Goal: Check status: Check status

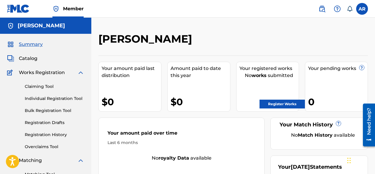
click at [47, 122] on link "Registration Drafts" at bounding box center [54, 123] width 59 height 6
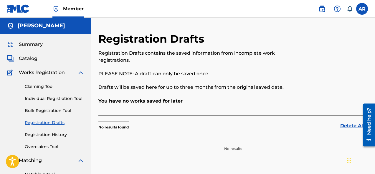
click at [49, 134] on link "Registration History" at bounding box center [54, 135] width 59 height 6
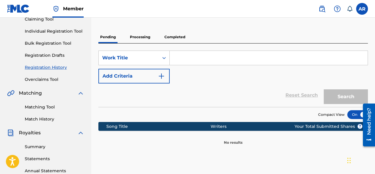
scroll to position [66, 0]
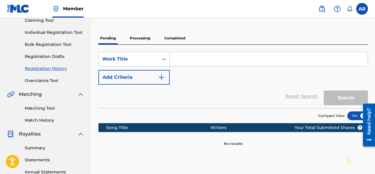
click at [137, 36] on p "Processing" at bounding box center [140, 38] width 24 height 12
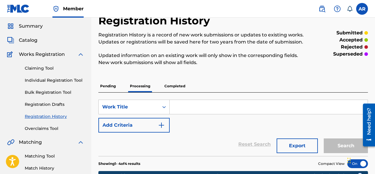
scroll to position [16, 0]
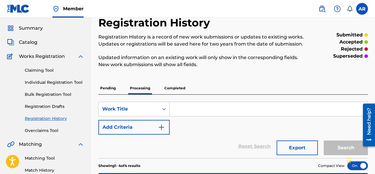
click at [42, 45] on div "Catalog" at bounding box center [45, 42] width 77 height 7
click at [30, 42] on span "Catalog" at bounding box center [28, 42] width 19 height 7
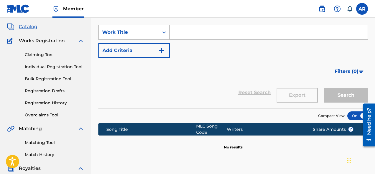
scroll to position [34, 0]
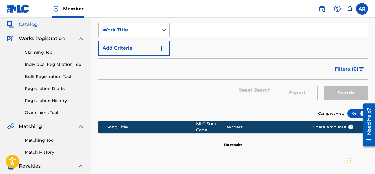
click at [44, 112] on link "Overclaims Tool" at bounding box center [54, 113] width 59 height 6
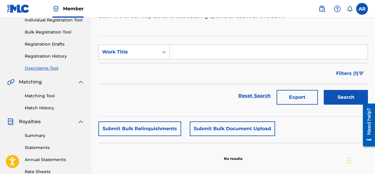
scroll to position [80, 0]
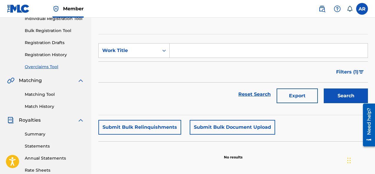
click at [42, 54] on link "Registration History" at bounding box center [54, 55] width 59 height 6
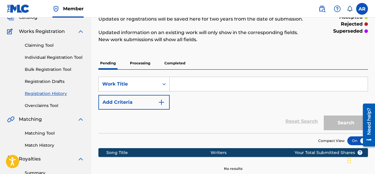
scroll to position [41, 0]
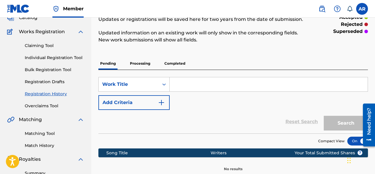
click at [54, 82] on link "Registration Drafts" at bounding box center [54, 82] width 59 height 6
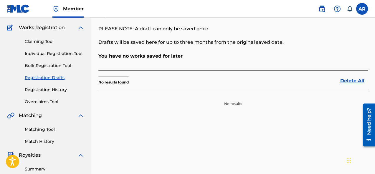
scroll to position [64, 0]
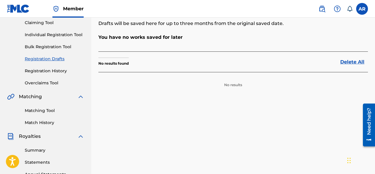
click at [54, 71] on link "Registration History" at bounding box center [54, 71] width 59 height 6
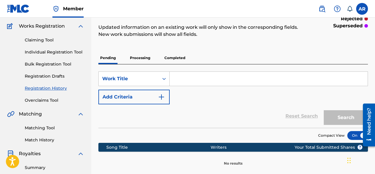
scroll to position [54, 0]
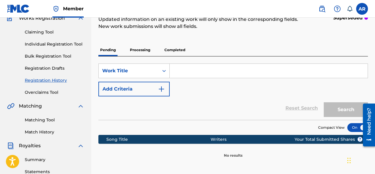
click at [56, 93] on link "Overclaims Tool" at bounding box center [54, 92] width 59 height 6
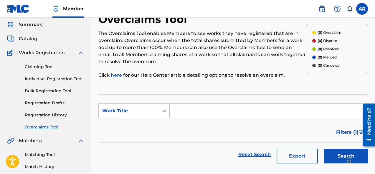
scroll to position [16, 0]
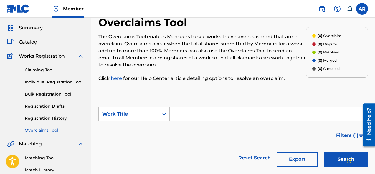
click at [29, 43] on span "Catalog" at bounding box center [28, 42] width 19 height 7
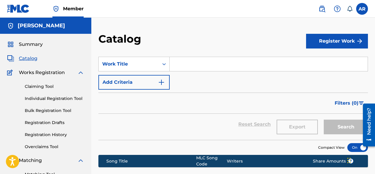
scroll to position [1, 0]
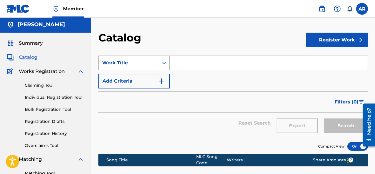
click at [155, 62] on div "Work Title" at bounding box center [128, 62] width 53 height 7
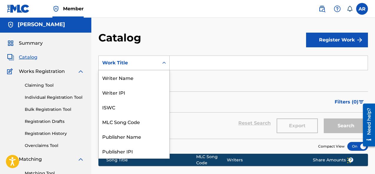
scroll to position [88, 0]
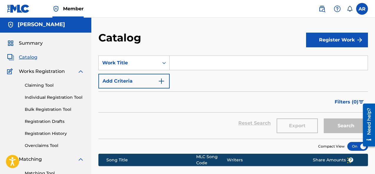
click at [182, 60] on input "Search Form" at bounding box center [269, 63] width 198 height 14
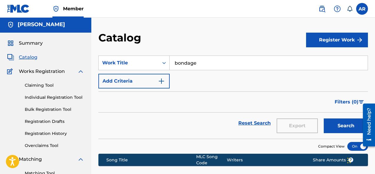
type input "bondage"
click at [158, 76] on button "Add Criteria" at bounding box center [133, 81] width 71 height 15
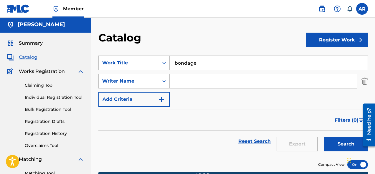
click at [178, 75] on input "Search Form" at bounding box center [263, 81] width 187 height 14
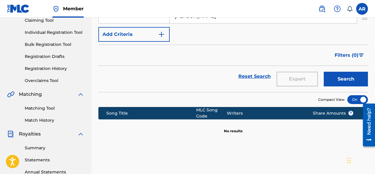
scroll to position [69, 0]
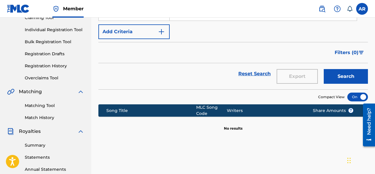
type input "[PERSON_NAME]"
click at [350, 68] on div "Search" at bounding box center [344, 73] width 47 height 21
click at [347, 75] on button "Search" at bounding box center [345, 76] width 44 height 15
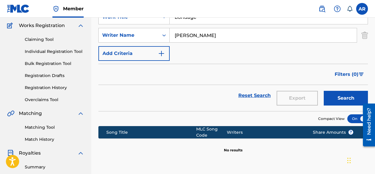
scroll to position [48, 0]
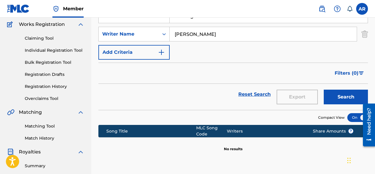
click at [35, 52] on link "Individual Registration Tool" at bounding box center [54, 50] width 59 height 6
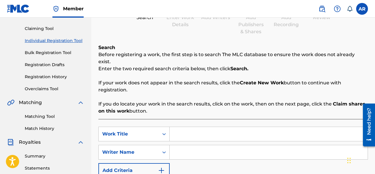
scroll to position [57, 0]
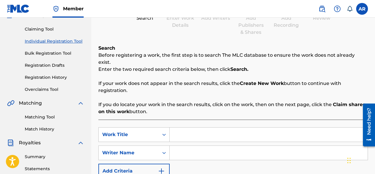
click at [49, 77] on link "Registration History" at bounding box center [54, 77] width 59 height 6
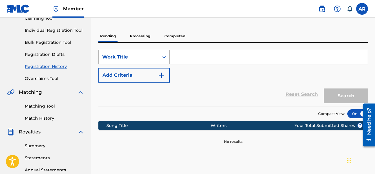
scroll to position [77, 0]
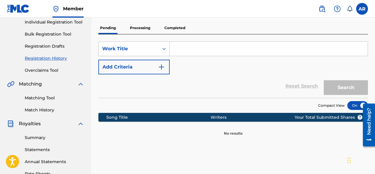
click at [170, 29] on p "Completed" at bounding box center [174, 28] width 24 height 12
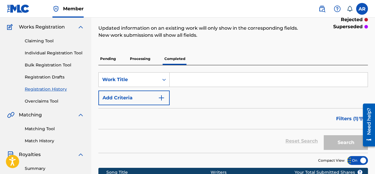
scroll to position [25, 0]
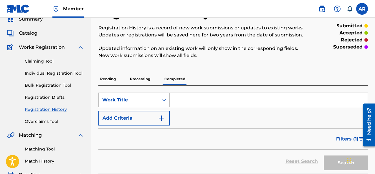
click at [132, 78] on p "Processing" at bounding box center [140, 79] width 24 height 12
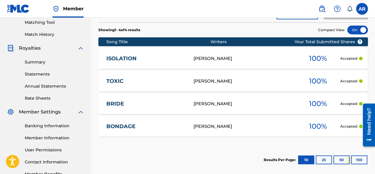
scroll to position [163, 0]
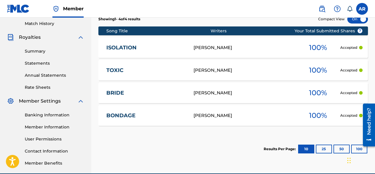
click at [182, 75] on div "TOXIC [PERSON_NAME] 100 % Accepted" at bounding box center [232, 70] width 269 height 21
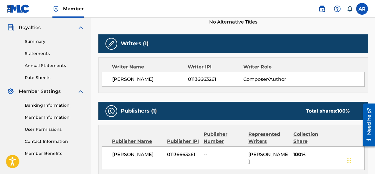
scroll to position [174, 0]
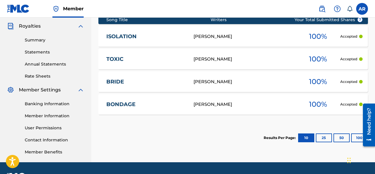
scroll to position [163, 0]
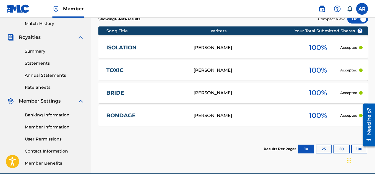
click at [128, 117] on link "BONDAGE" at bounding box center [145, 115] width 79 height 7
